Goal: Task Accomplishment & Management: Complete application form

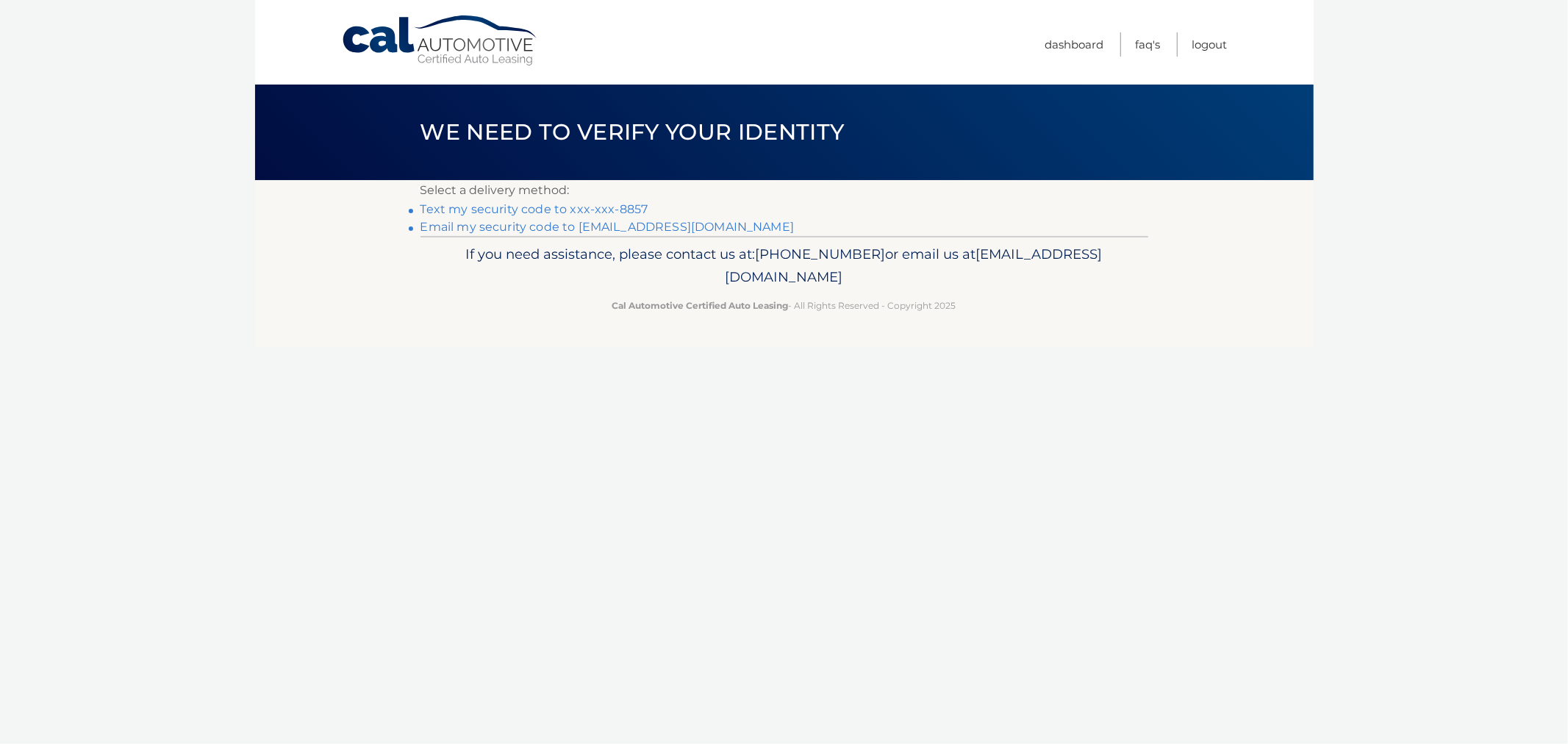
click at [509, 216] on li "Text my security code to xxx-xxx-8857" at bounding box center [784, 210] width 728 height 18
click at [509, 214] on link "Text my security code to xxx-xxx-8857" at bounding box center [534, 209] width 228 height 14
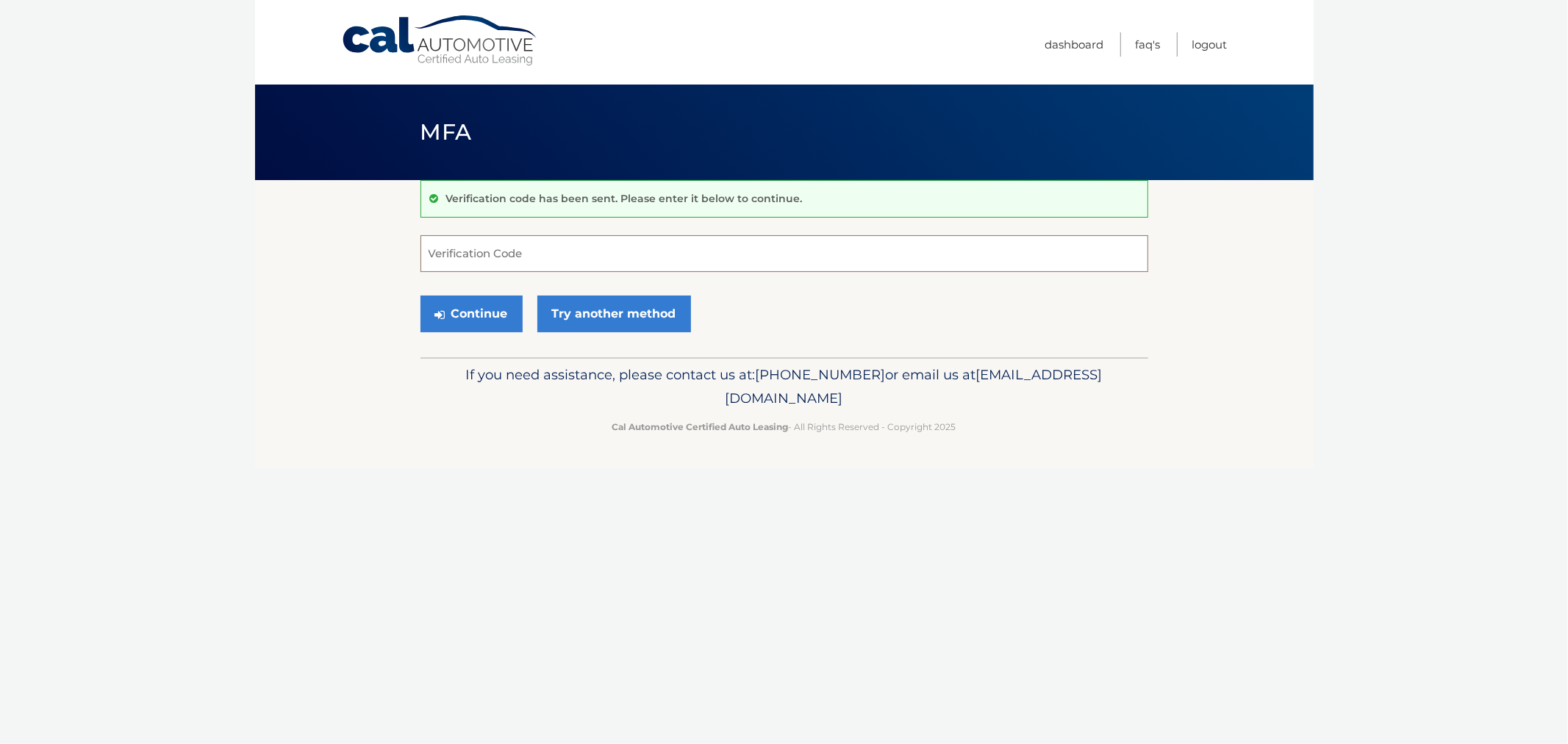
click at [504, 243] on input "Verification Code" at bounding box center [784, 253] width 728 height 37
type input "465855"
click at [421, 295] on button "Continue" at bounding box center [471, 314] width 102 height 37
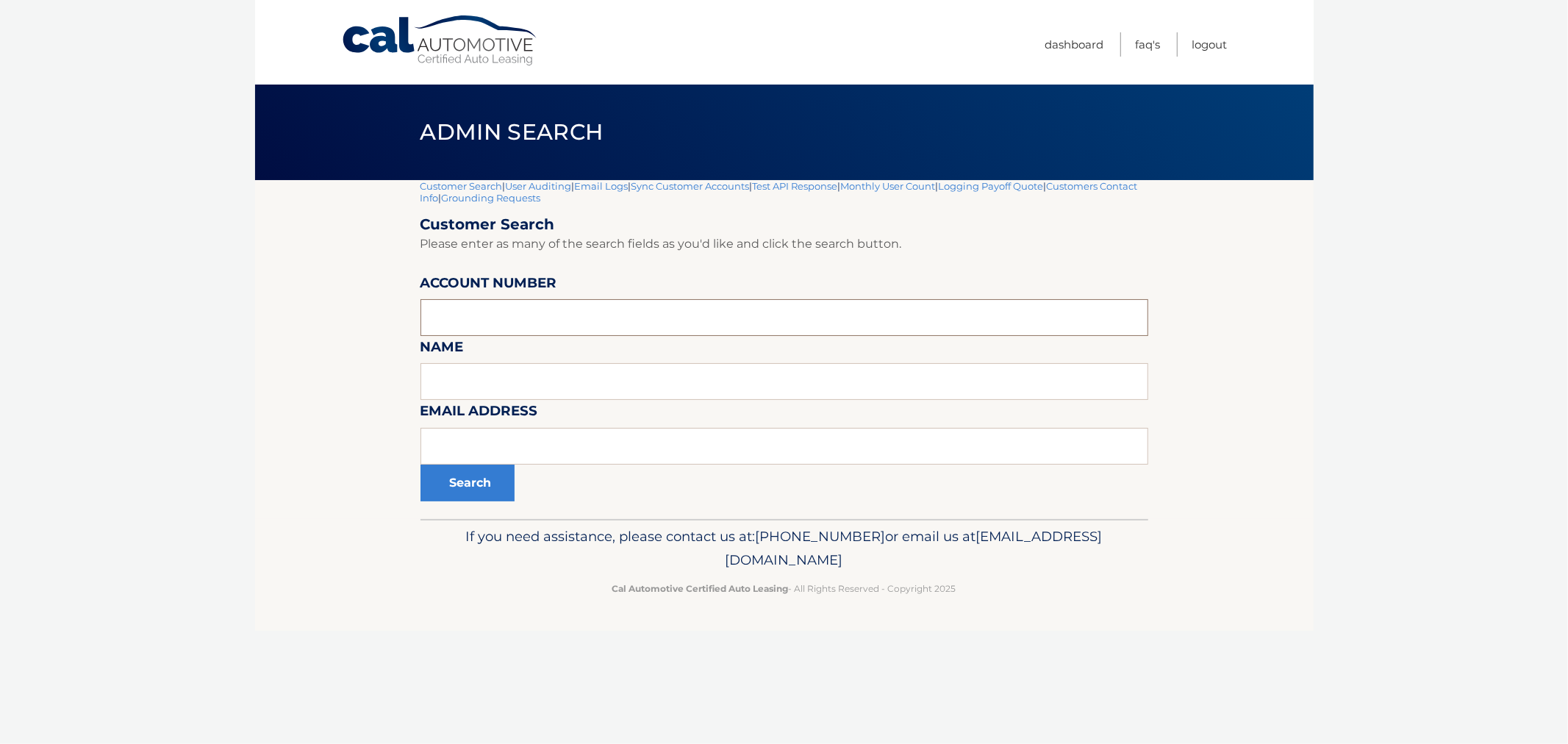
click at [513, 310] on input "text" at bounding box center [784, 317] width 728 height 37
click at [556, 460] on input "text" at bounding box center [784, 446] width 728 height 37
paste input ""[EMAIL_ADDRESS][DOMAIN_NAME]" <[EMAIL_ADDRESS][DOMAIN_NAME]>"
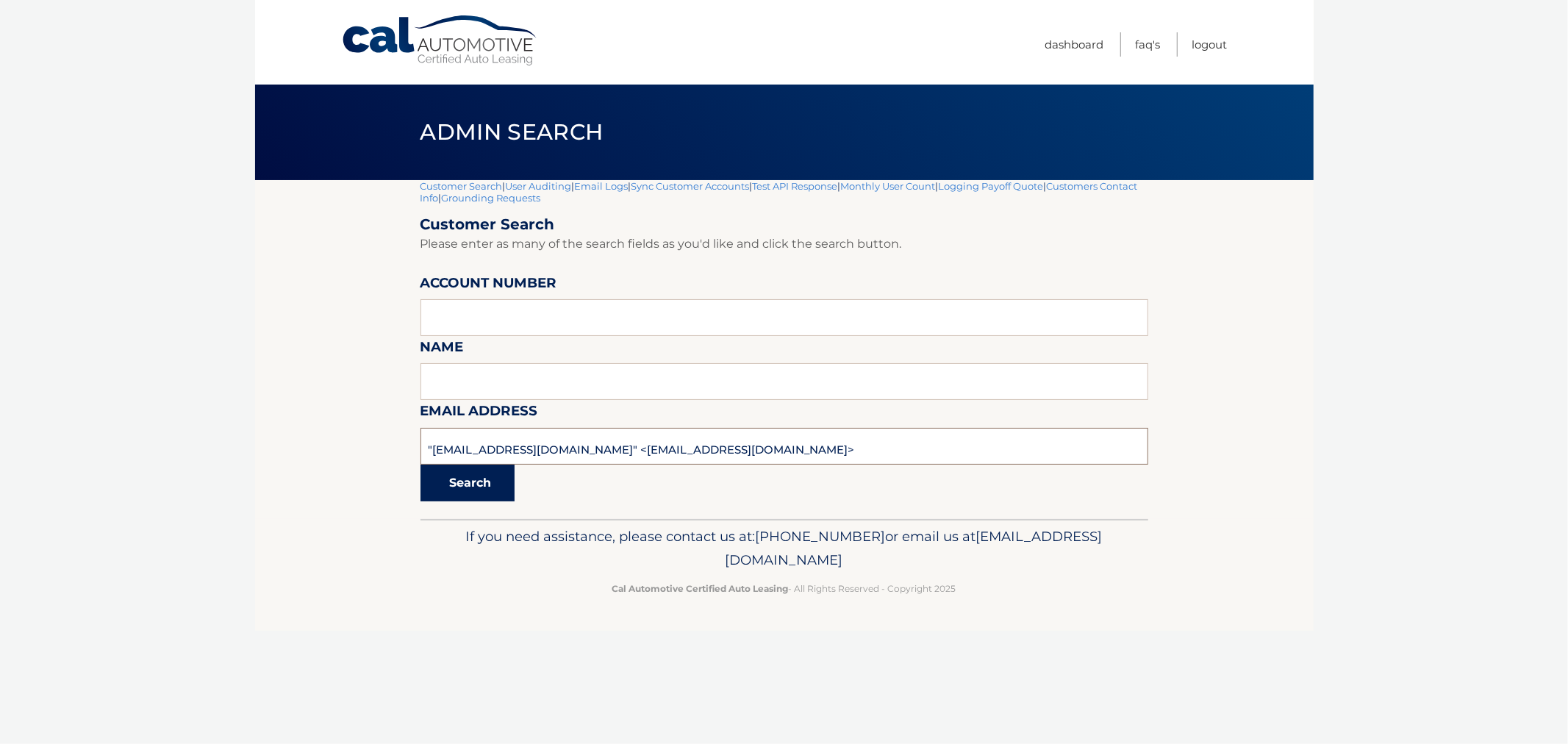
type input ""[EMAIL_ADDRESS][DOMAIN_NAME]" <[EMAIL_ADDRESS][DOMAIN_NAME]>"
click at [471, 480] on button "Search" at bounding box center [468, 483] width 94 height 37
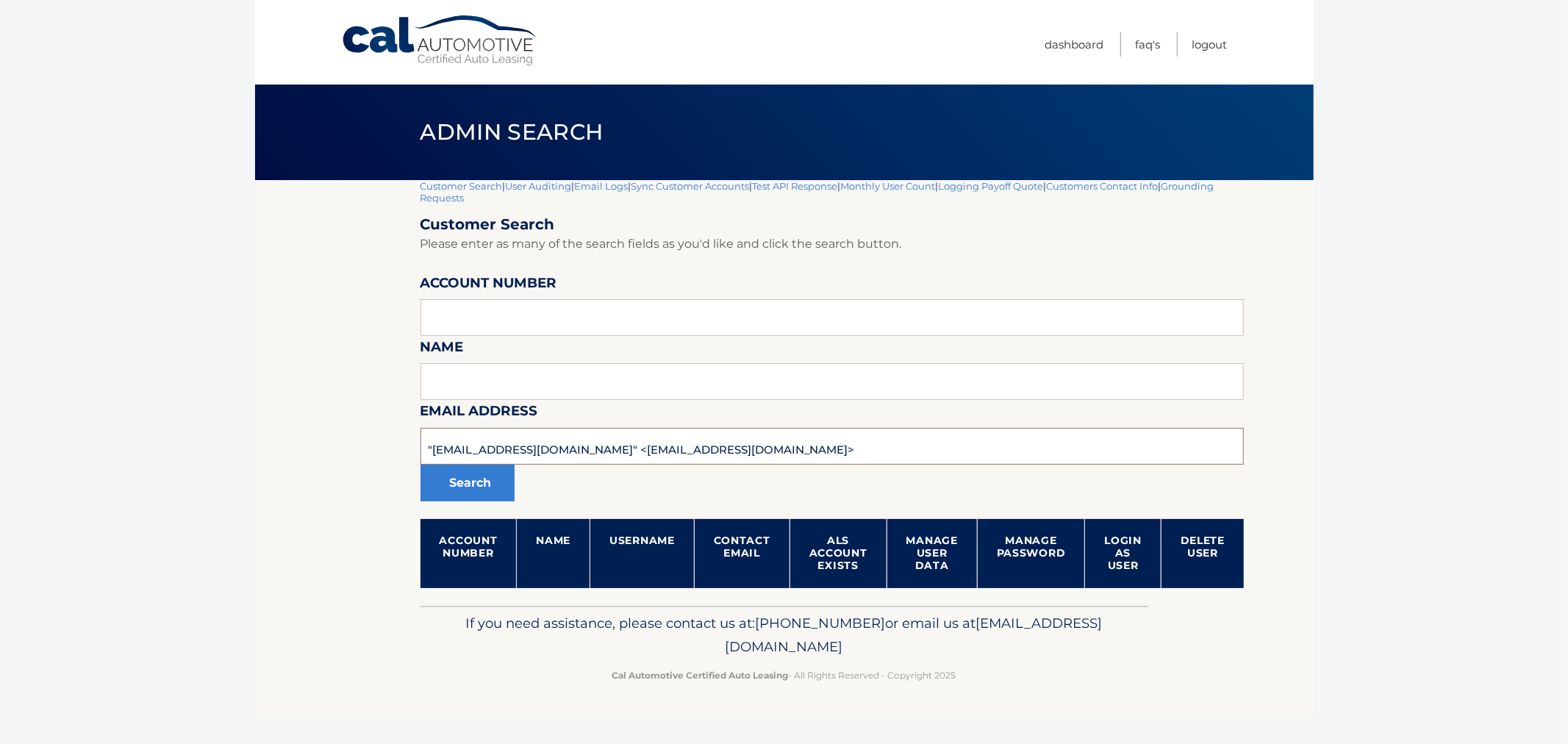
drag, startPoint x: 548, startPoint y: 449, endPoint x: 980, endPoint y: 458, distance: 432.1
click at [980, 458] on input ""[EMAIL_ADDRESS][DOMAIN_NAME]" <[EMAIL_ADDRESS][DOMAIN_NAME]>" at bounding box center [832, 446] width 824 height 37
type input "[EMAIL_ADDRESS][DOMAIN_NAME]"
click at [421, 465] on button "Search" at bounding box center [468, 483] width 94 height 37
drag, startPoint x: 577, startPoint y: 452, endPoint x: 245, endPoint y: 454, distance: 332.0
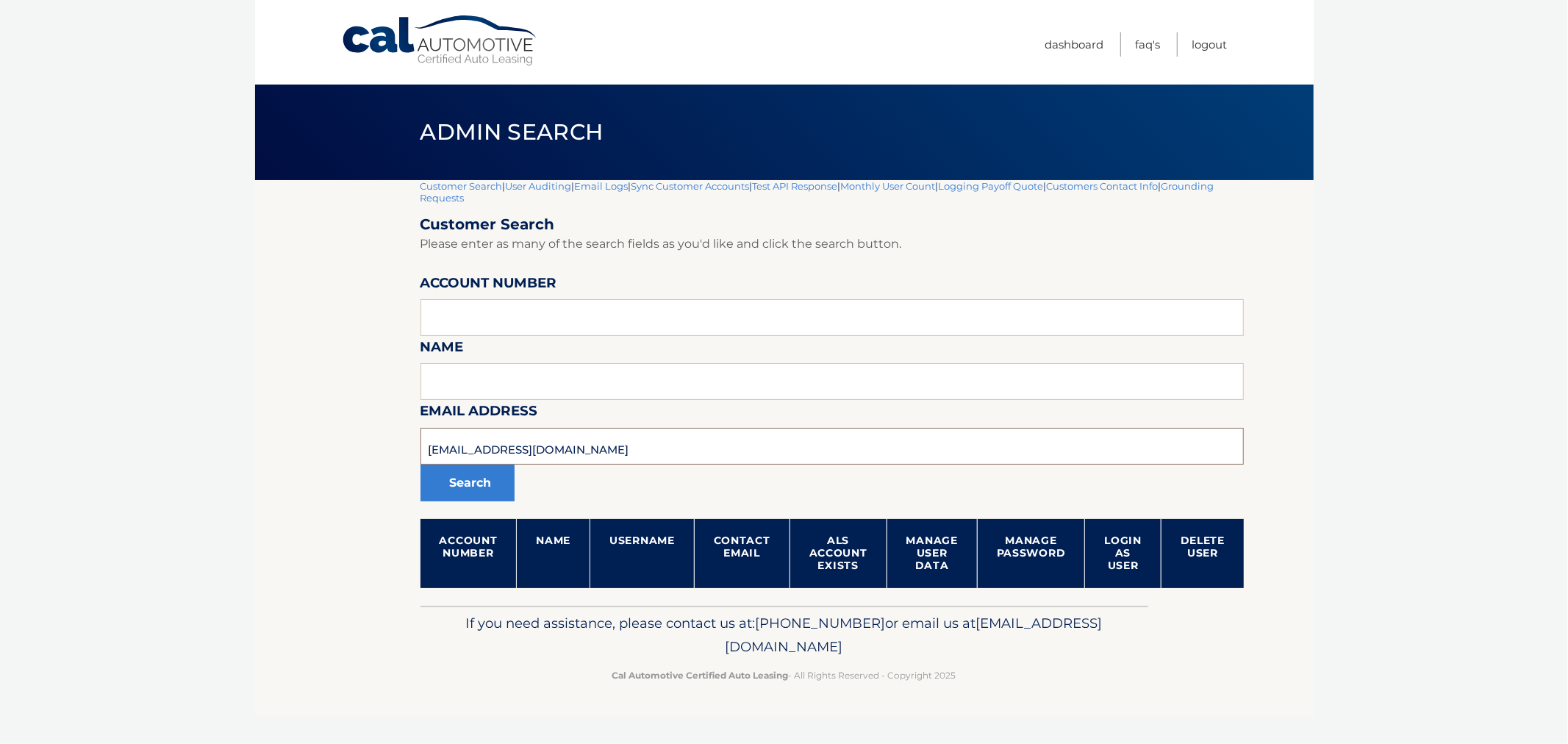
click at [228, 458] on body "Cal Automotive Menu Dashboard FAQ's Logout |" at bounding box center [784, 372] width 1568 height 744
